Goal: Task Accomplishment & Management: Complete application form

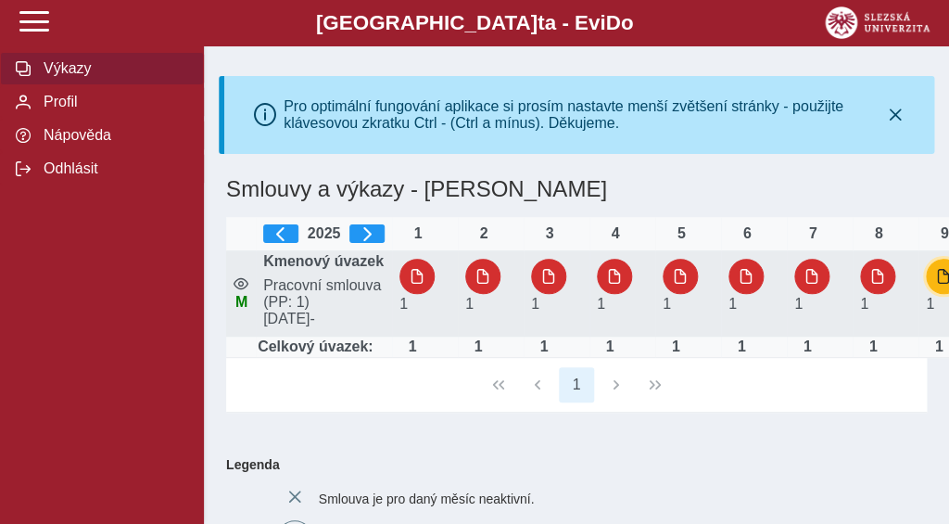
click at [942, 284] on span "button" at bounding box center [943, 276] width 15 height 15
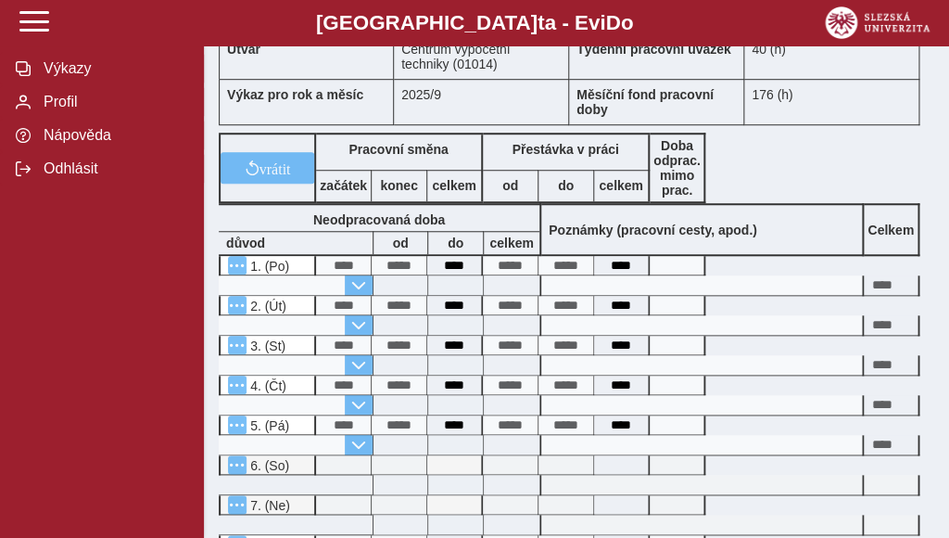
scroll to position [95, 0]
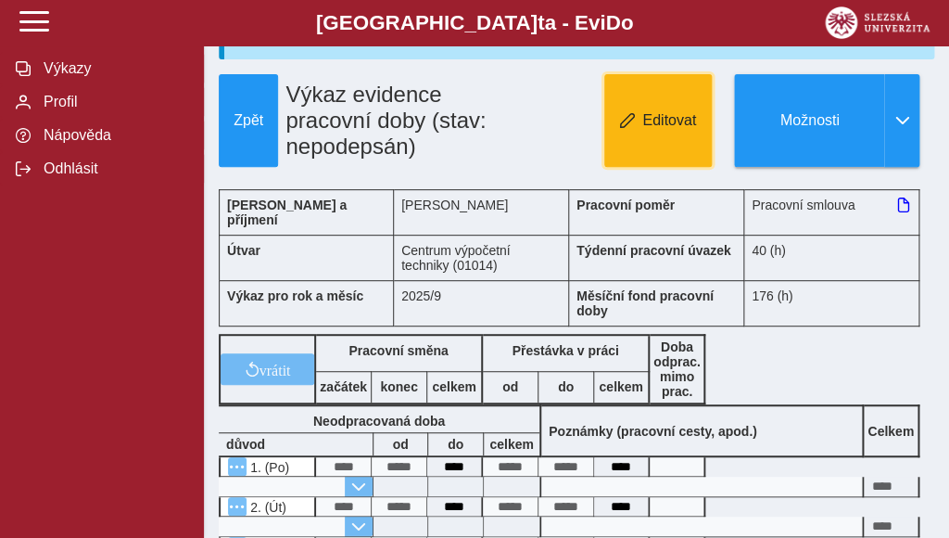
click at [686, 103] on button "Editovat" at bounding box center [658, 120] width 108 height 93
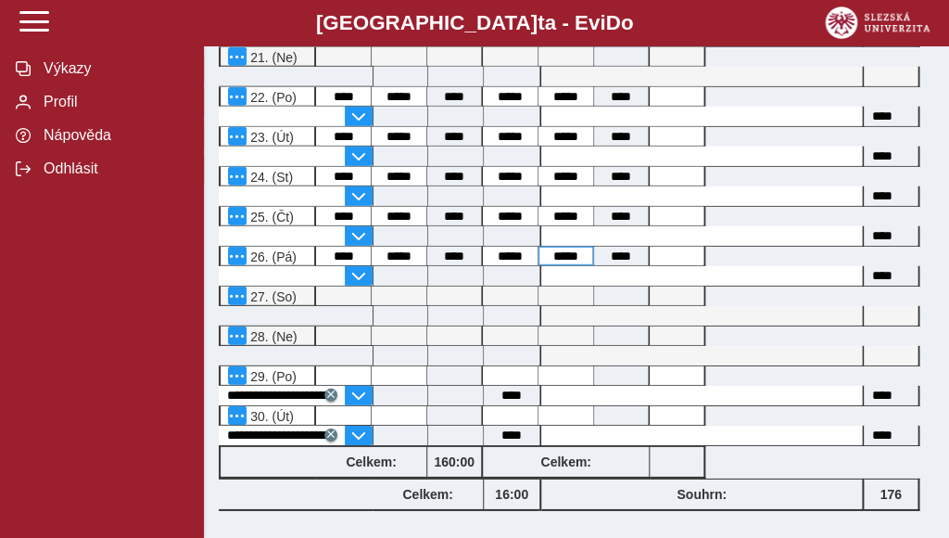
scroll to position [1403, 0]
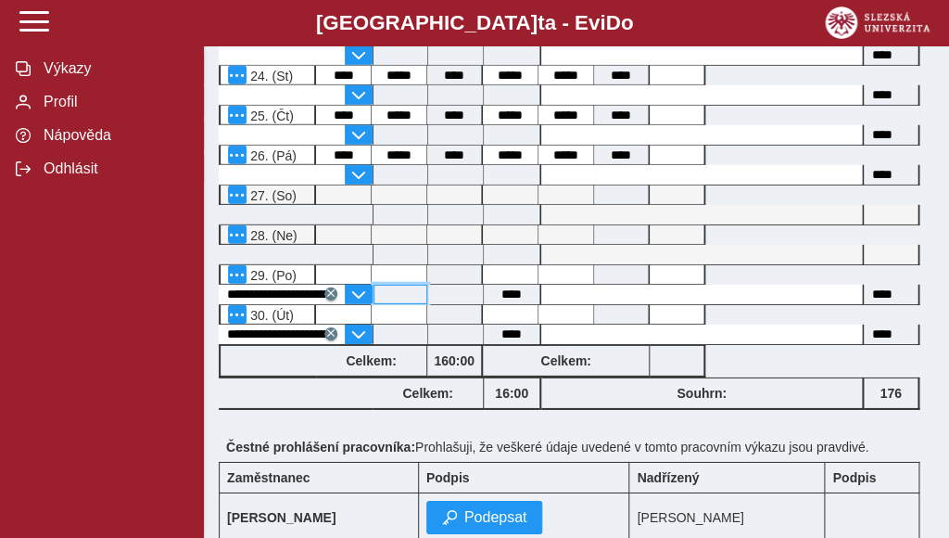
click at [379, 285] on input at bounding box center [401, 294] width 54 height 19
click at [369, 285] on button "button" at bounding box center [359, 294] width 28 height 19
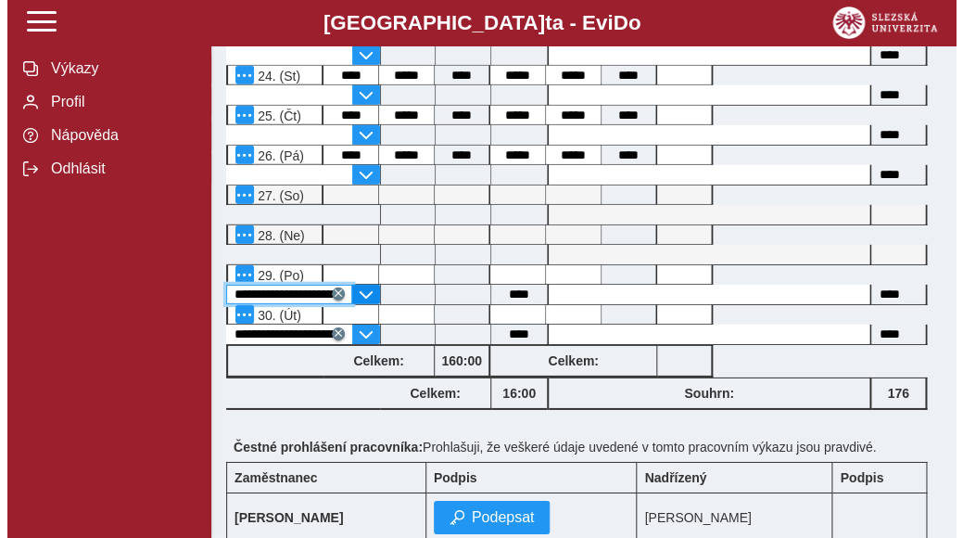
scroll to position [0, 45]
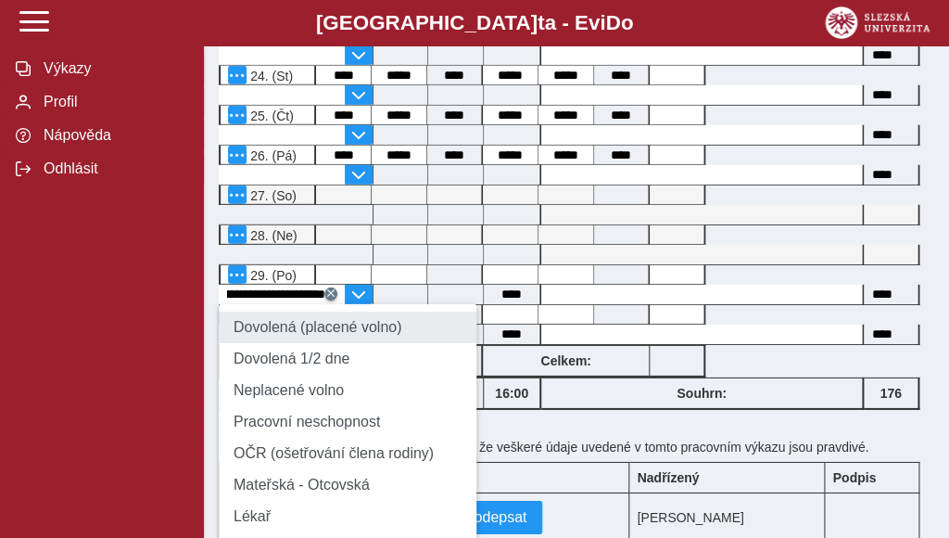
click at [362, 311] on li "Dovolená (placené volno)" at bounding box center [348, 327] width 258 height 32
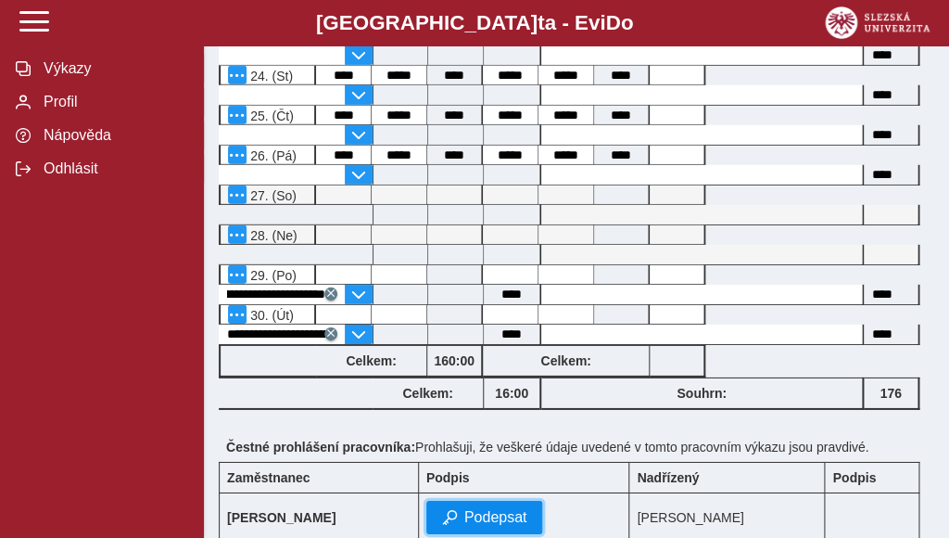
click at [500, 509] on span "Podepsat" at bounding box center [495, 517] width 63 height 17
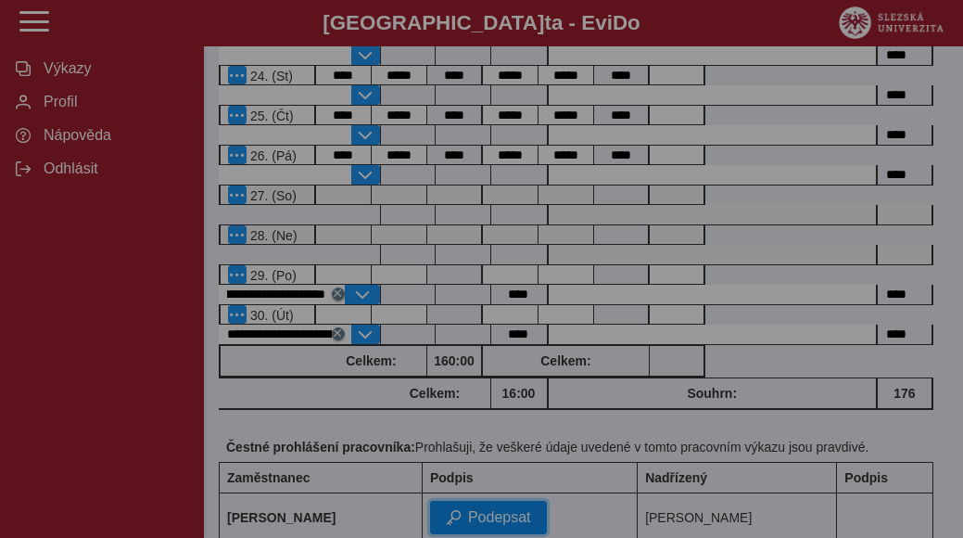
scroll to position [0, 38]
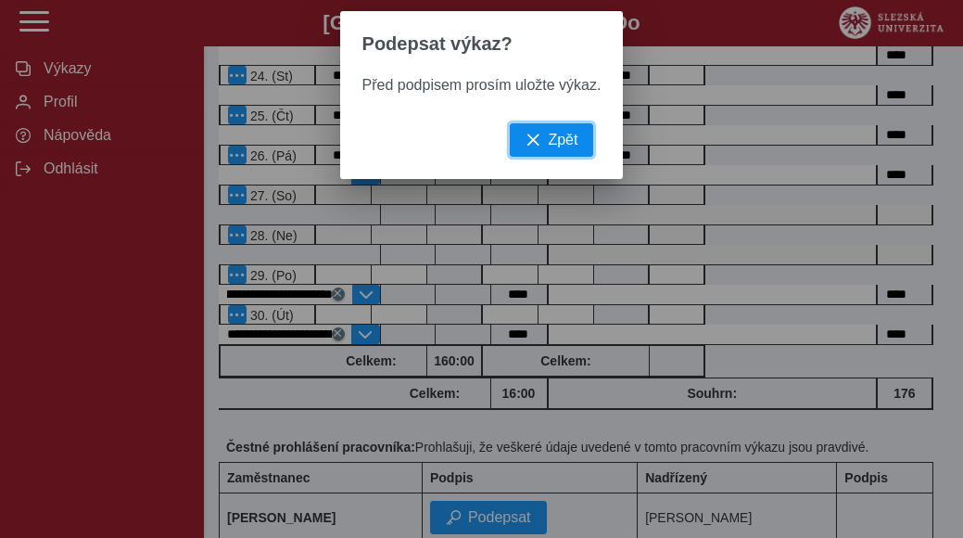
click at [568, 148] on span "Zpět" at bounding box center [563, 140] width 30 height 17
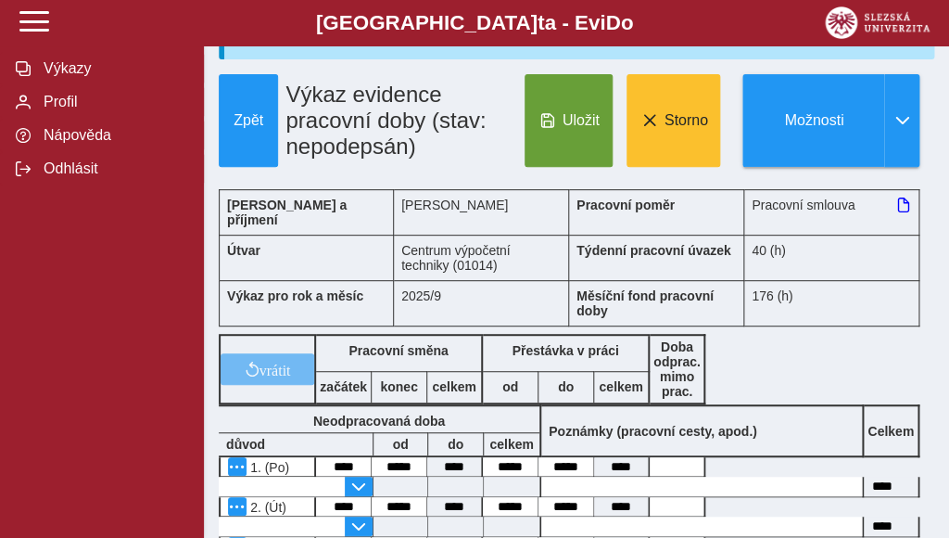
scroll to position [0, 0]
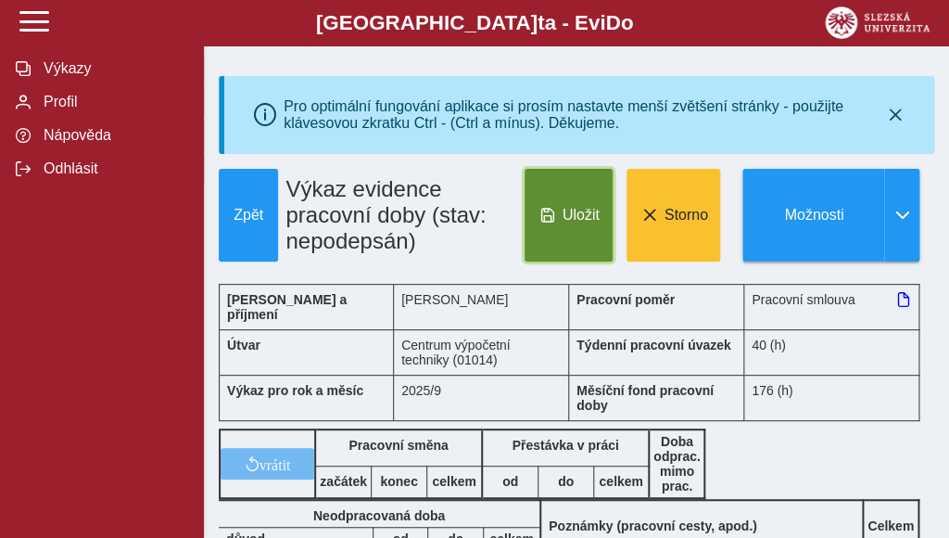
click at [575, 247] on button "Uložit" at bounding box center [569, 215] width 88 height 93
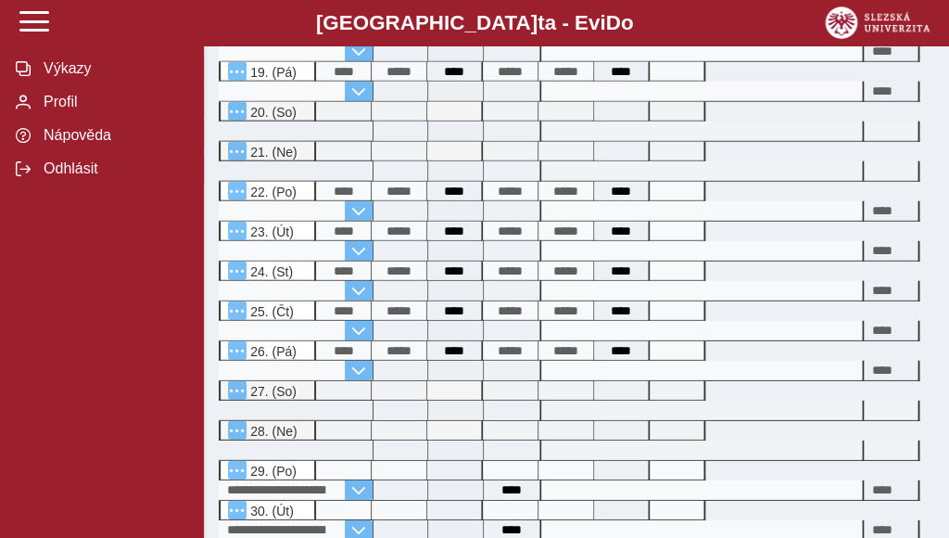
scroll to position [1503, 0]
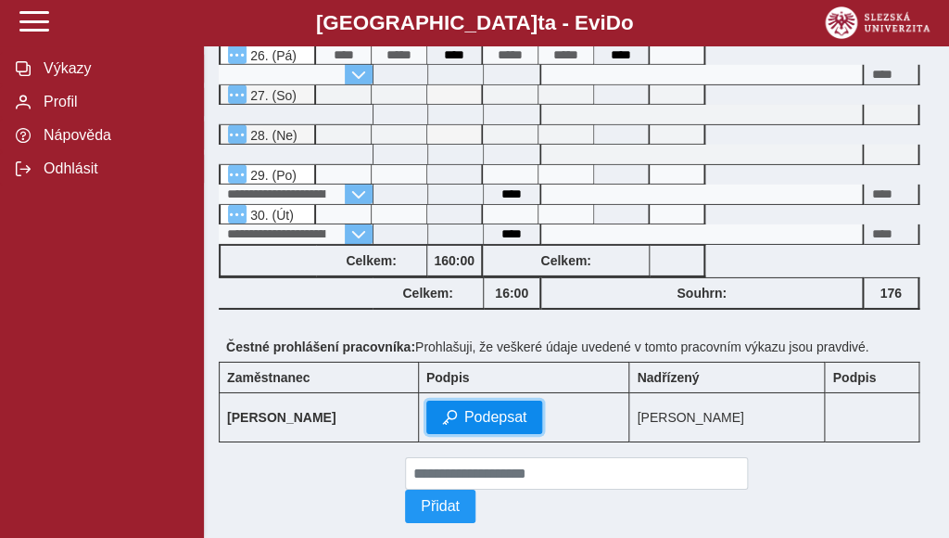
click at [466, 409] on span "Podepsat" at bounding box center [495, 417] width 63 height 17
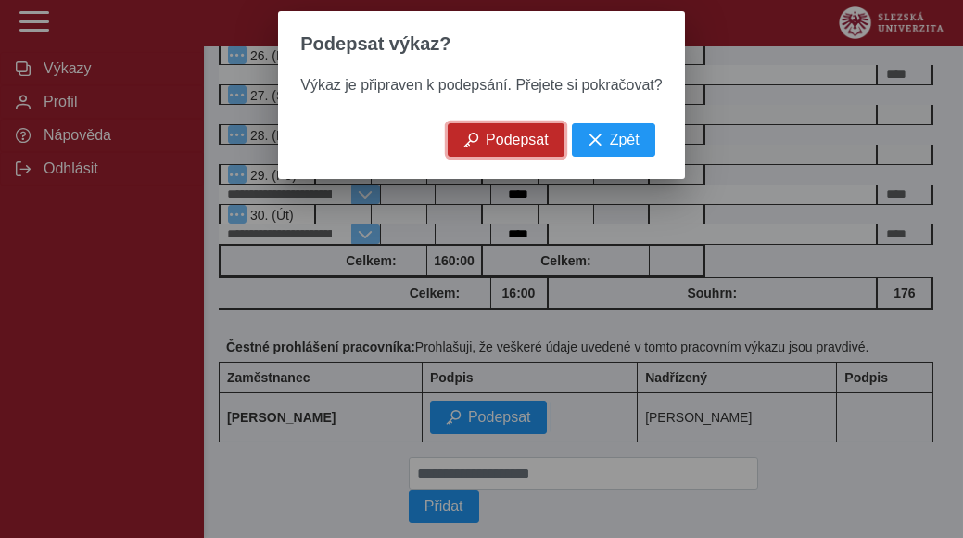
click at [527, 157] on button "Podepsat" at bounding box center [506, 139] width 117 height 33
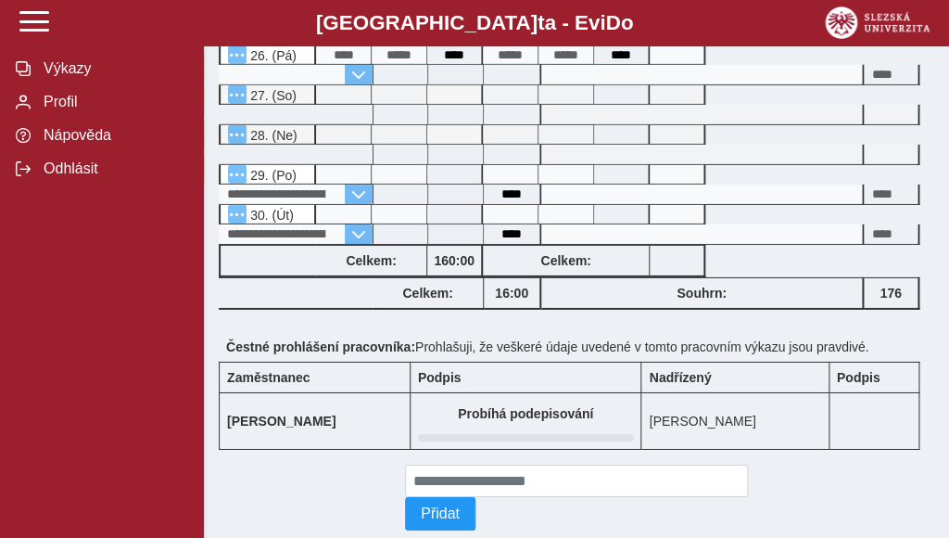
scroll to position [0, 0]
